Goal: Obtain resource: Obtain resource

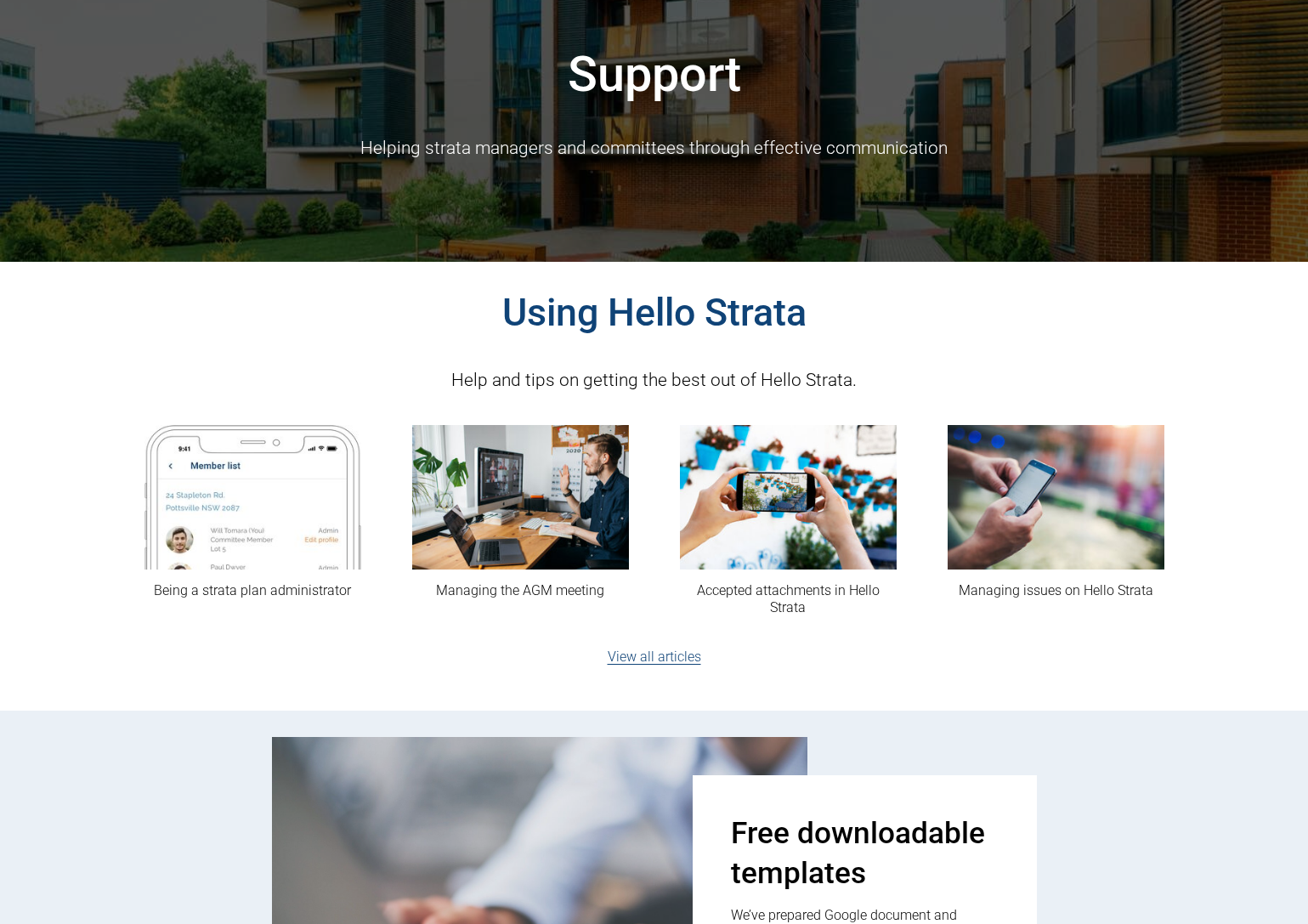
scroll to position [170, 0]
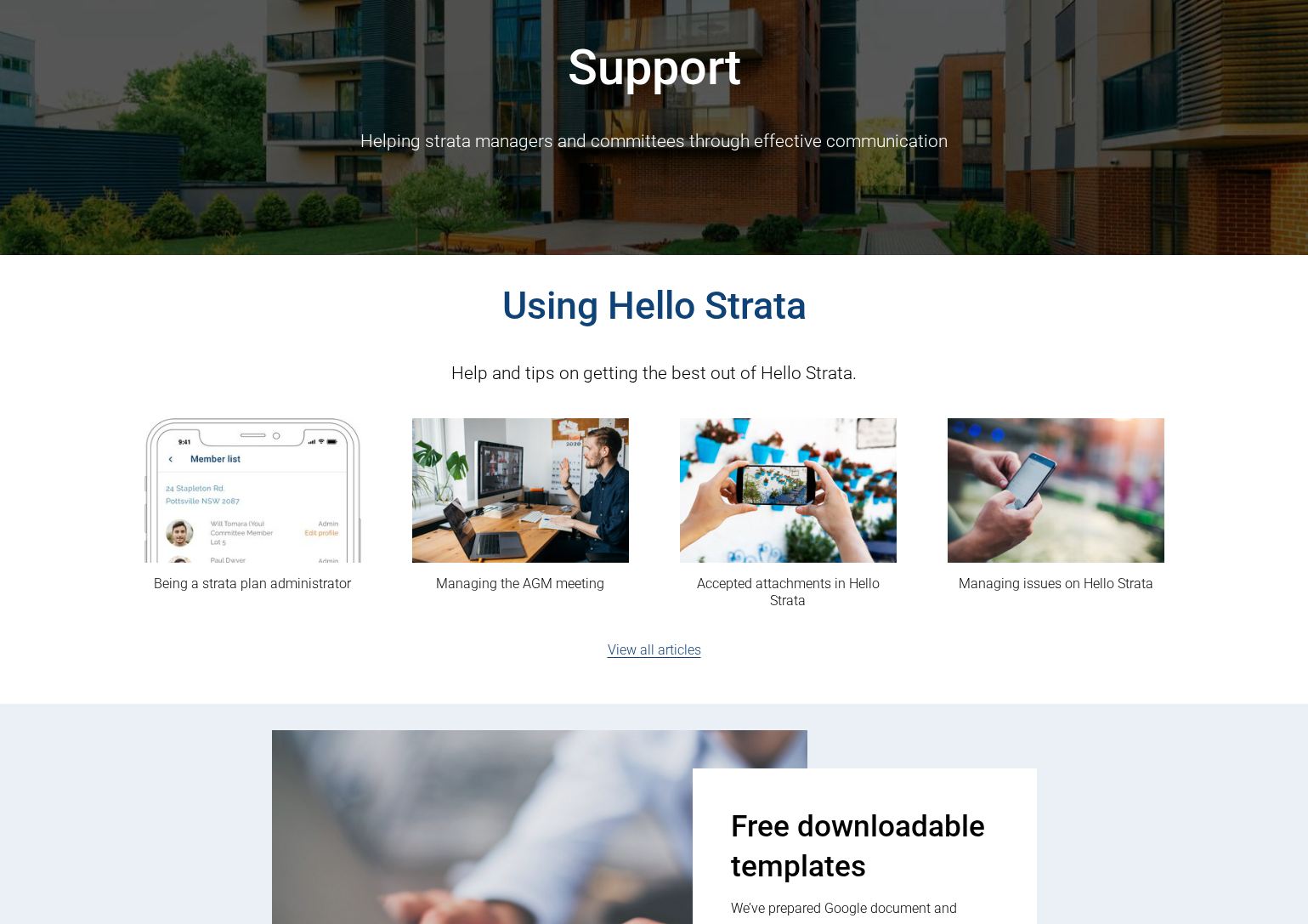
click at [630, 650] on link "View all articles" at bounding box center [654, 649] width 93 height 16
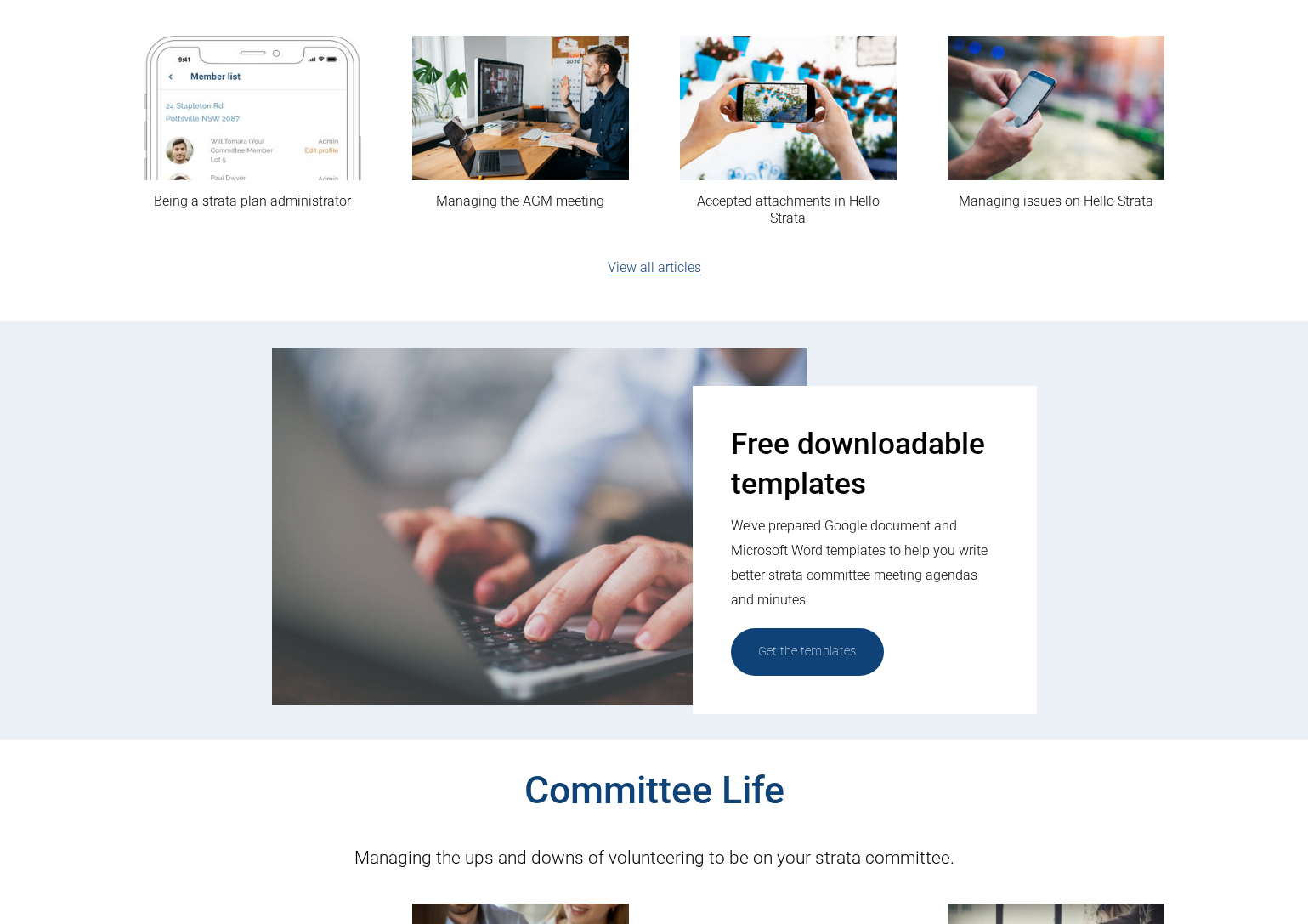
scroll to position [764, 0]
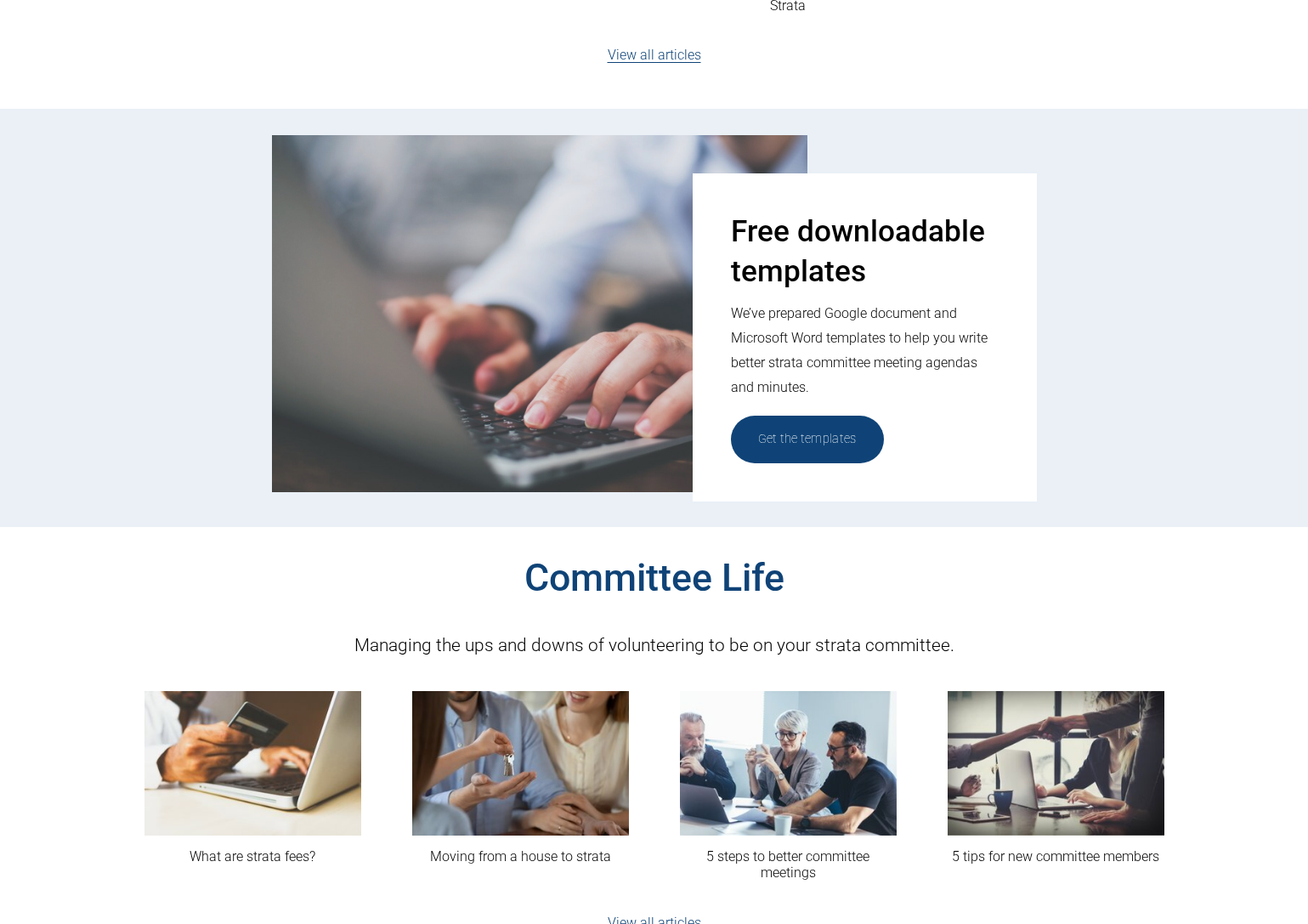
click at [809, 440] on link "Get the templates" at bounding box center [807, 439] width 153 height 47
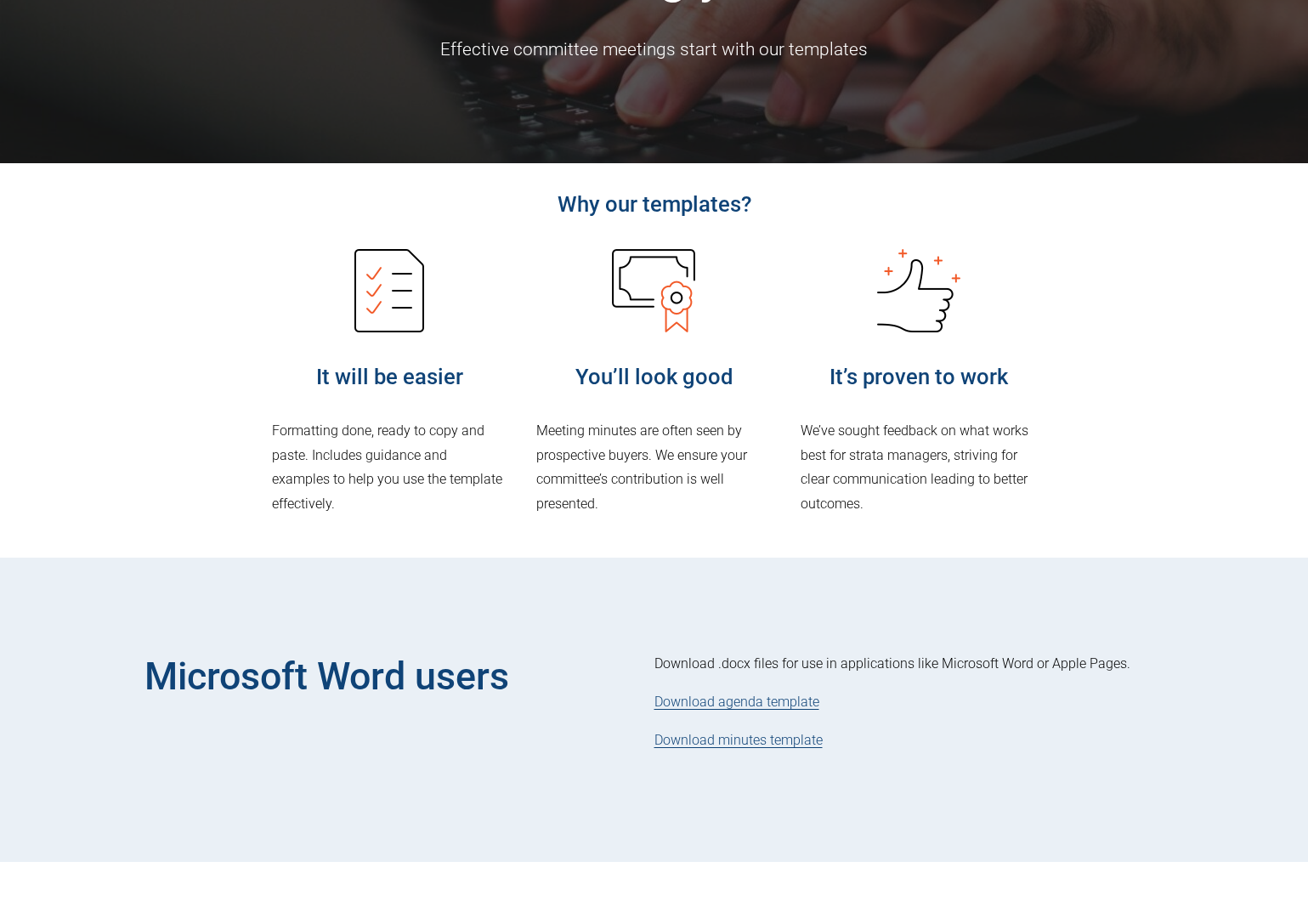
scroll to position [340, 0]
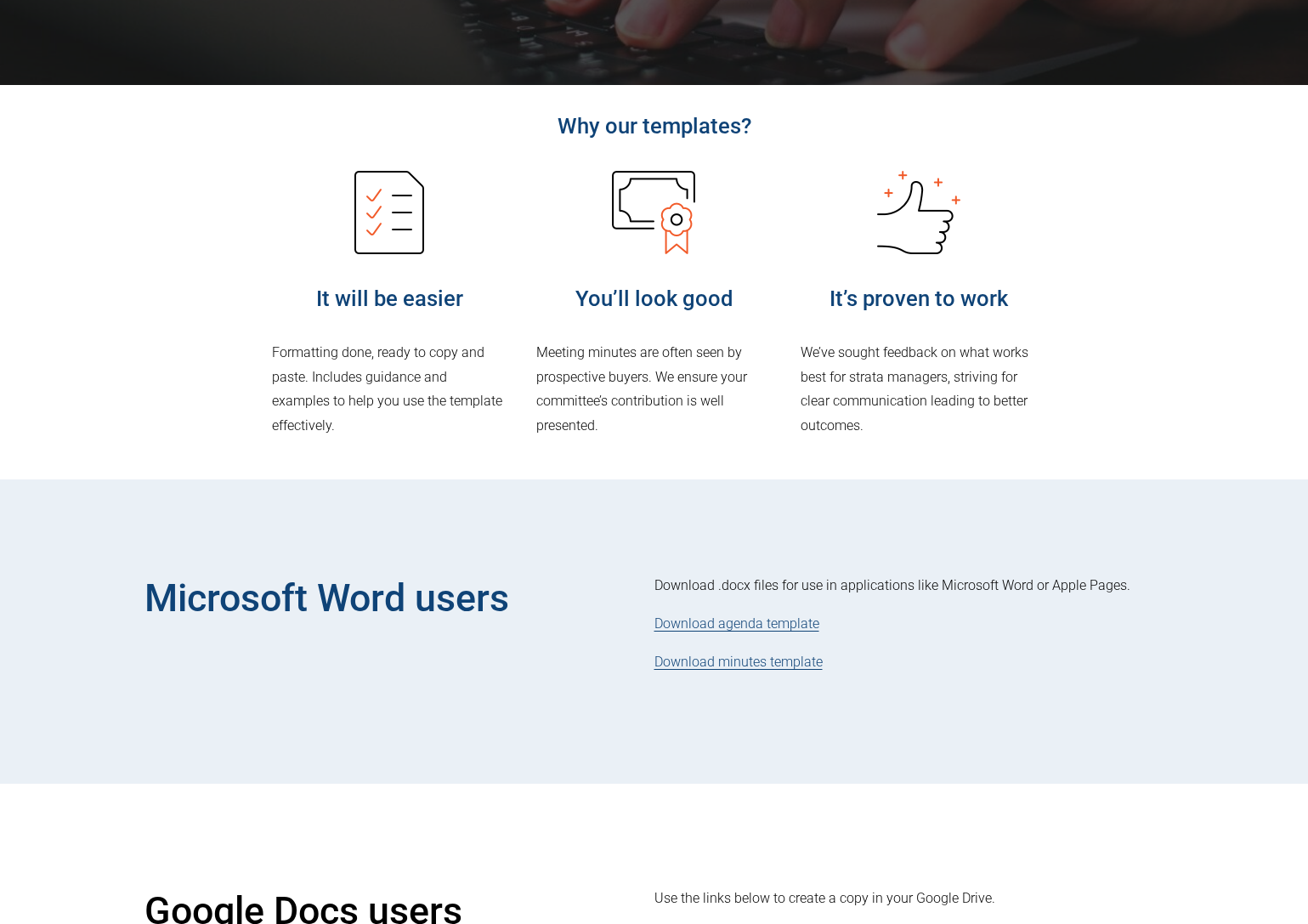
click at [719, 665] on link "Download minutes template" at bounding box center [739, 662] width 168 height 16
